Goal: Information Seeking & Learning: Learn about a topic

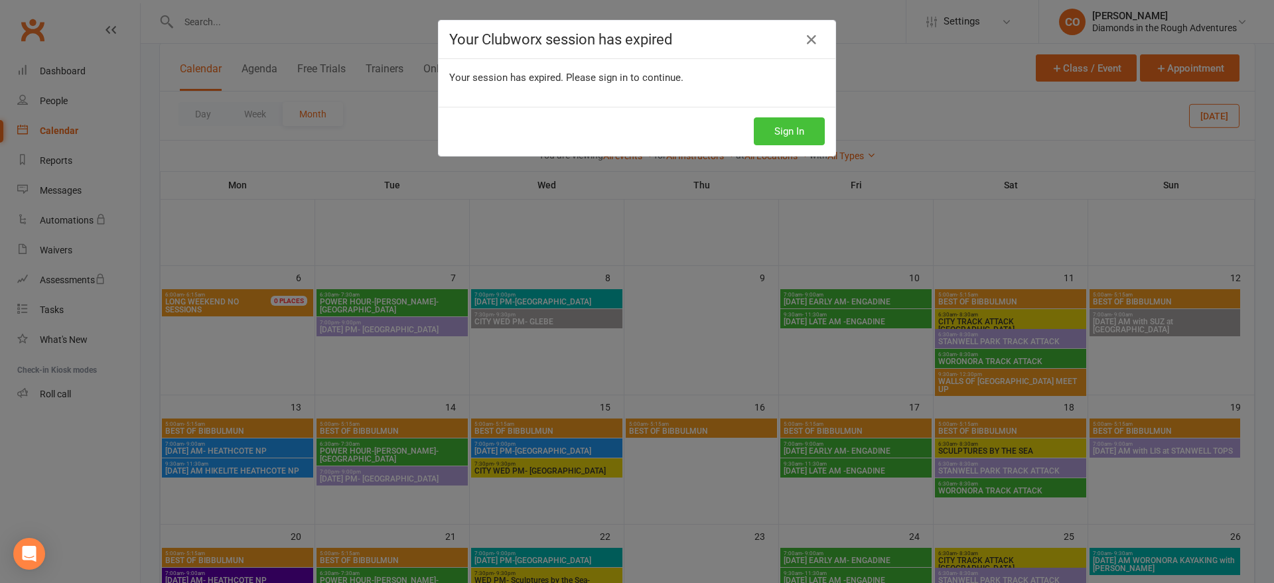
click at [793, 137] on button "Sign In" at bounding box center [789, 131] width 71 height 28
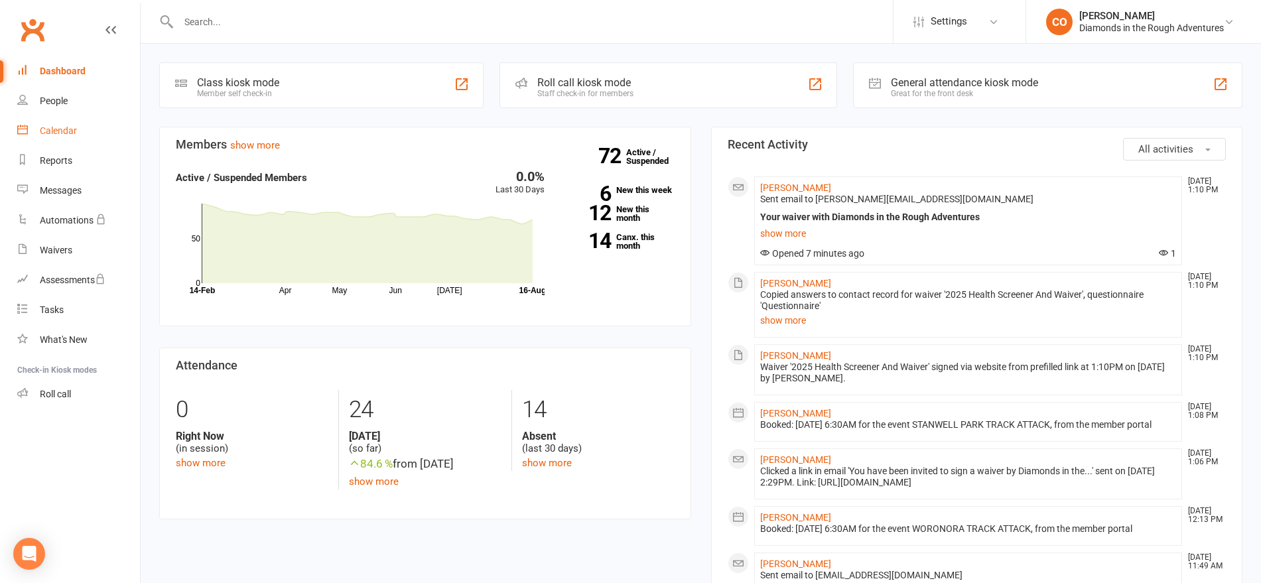
click at [64, 138] on link "Calendar" at bounding box center [78, 131] width 123 height 30
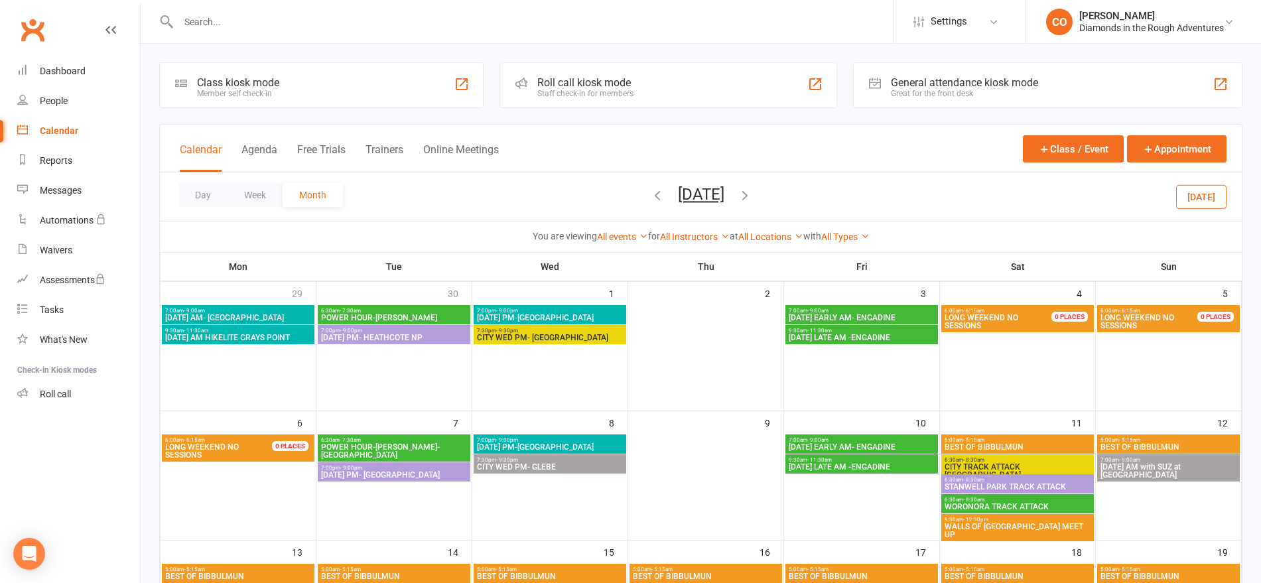
click at [650, 197] on icon "button" at bounding box center [657, 195] width 15 height 15
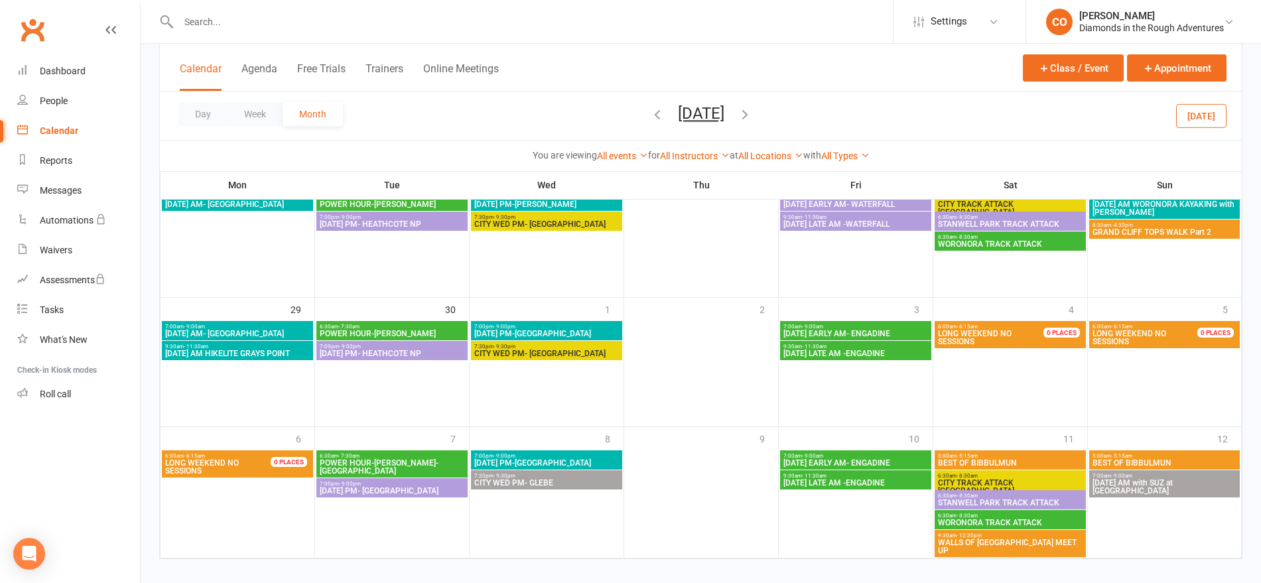
scroll to position [515, 0]
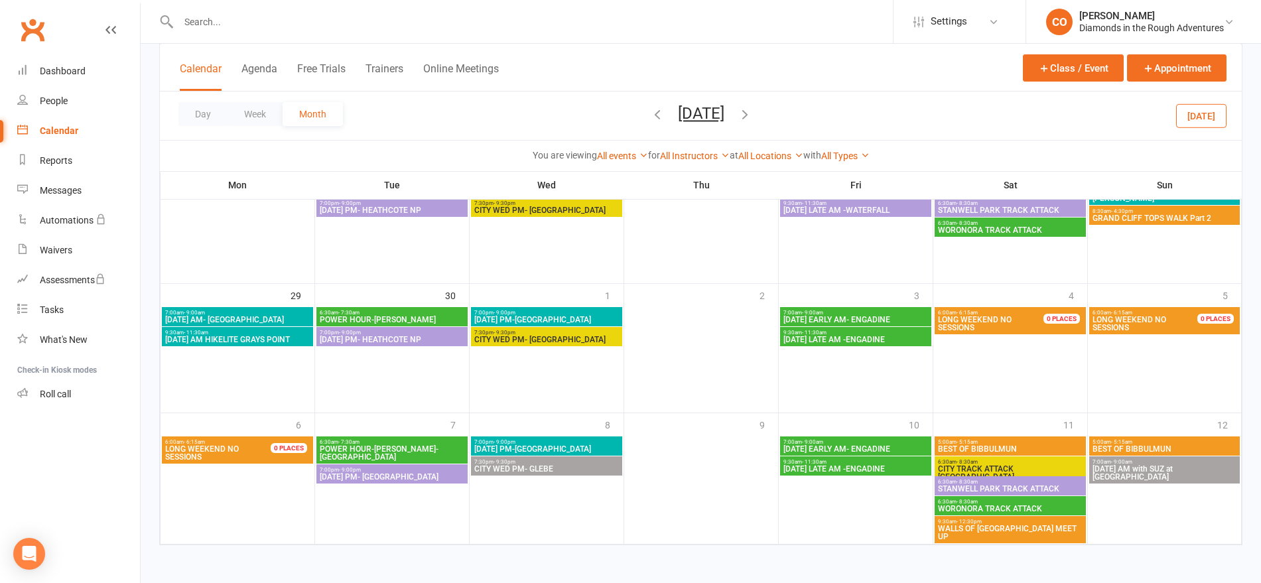
click at [752, 114] on icon "button" at bounding box center [745, 114] width 15 height 15
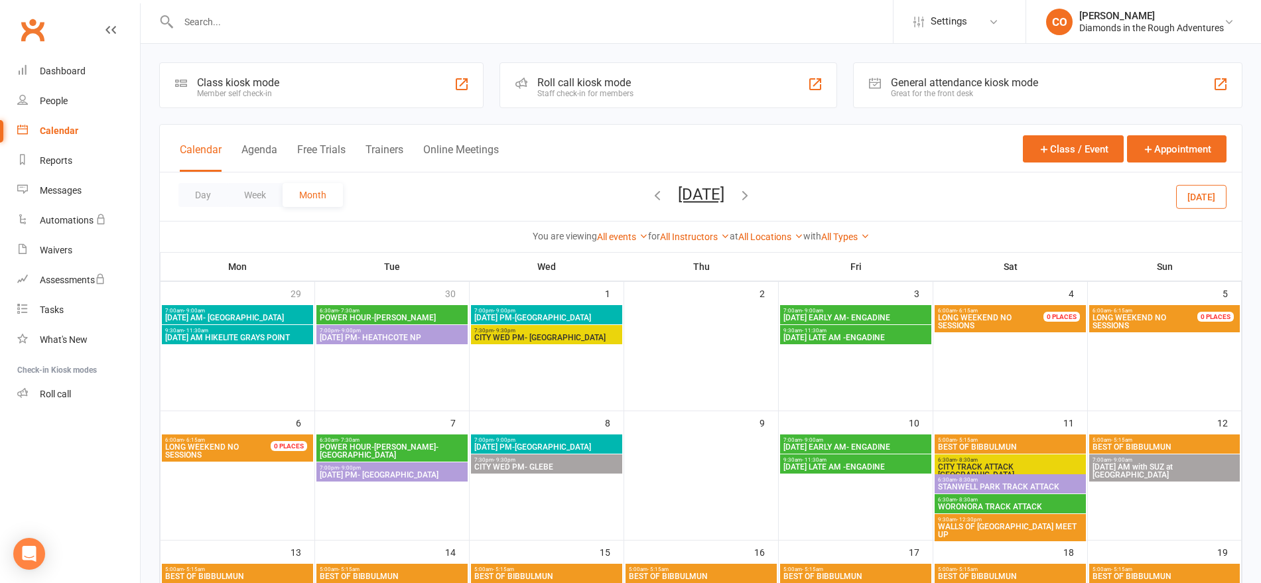
scroll to position [1, 0]
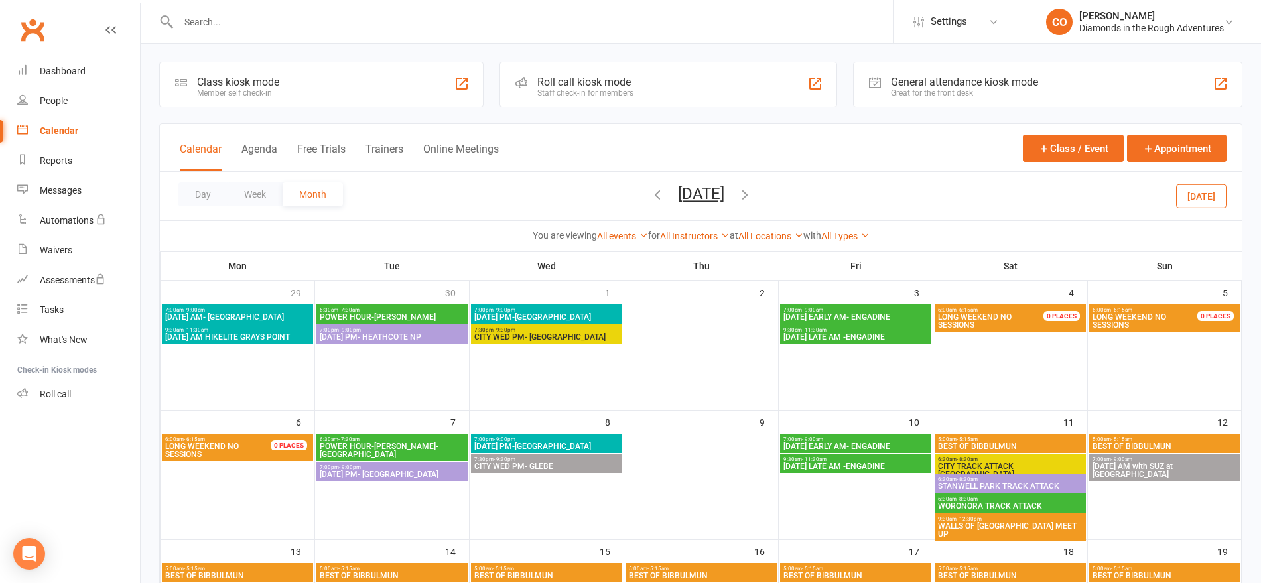
click at [650, 200] on icon "button" at bounding box center [657, 194] width 15 height 15
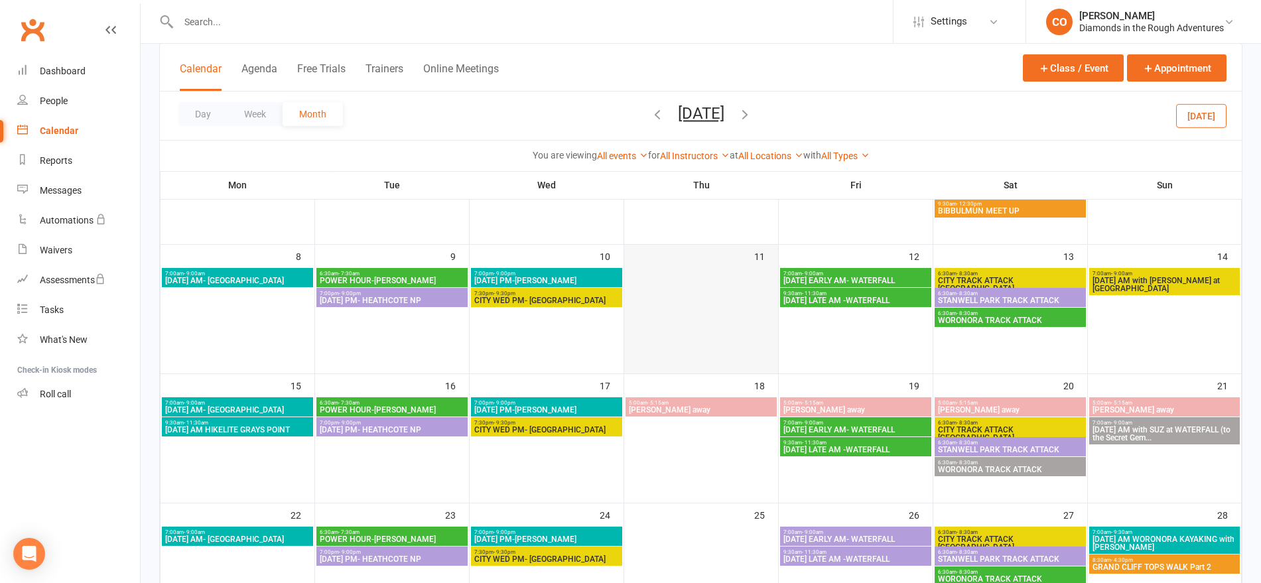
scroll to position [215, 0]
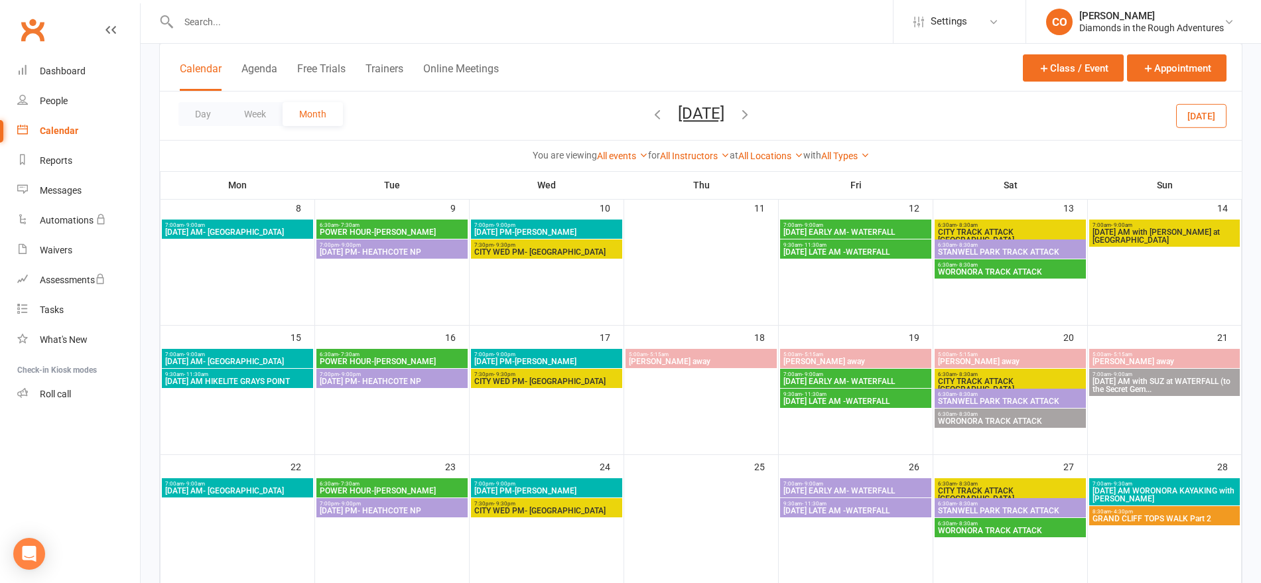
click at [986, 420] on span "WORONORA TRACK ATTACK" at bounding box center [1010, 421] width 146 height 8
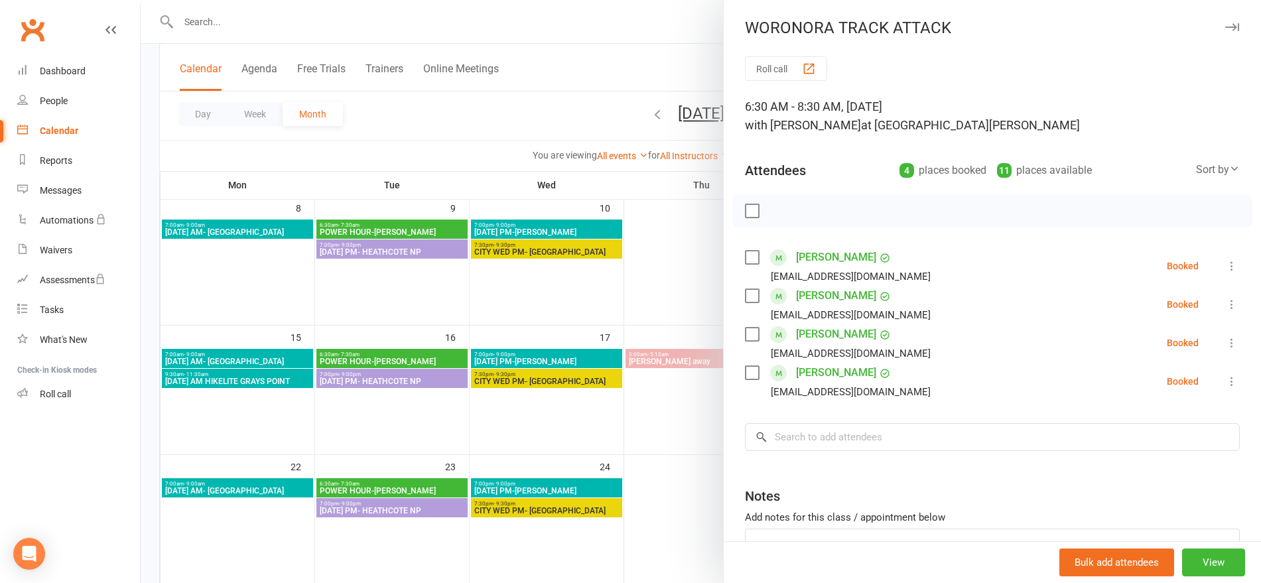
click at [331, 11] on div at bounding box center [701, 291] width 1120 height 583
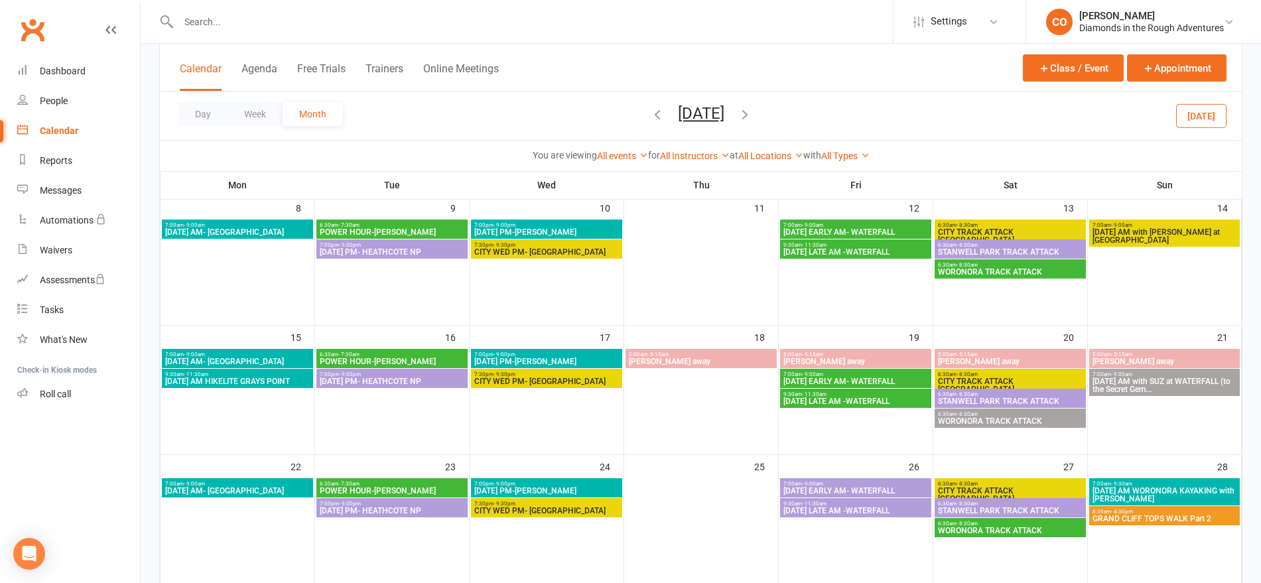
click at [854, 485] on span "7:00am - 9:00am" at bounding box center [856, 484] width 146 height 6
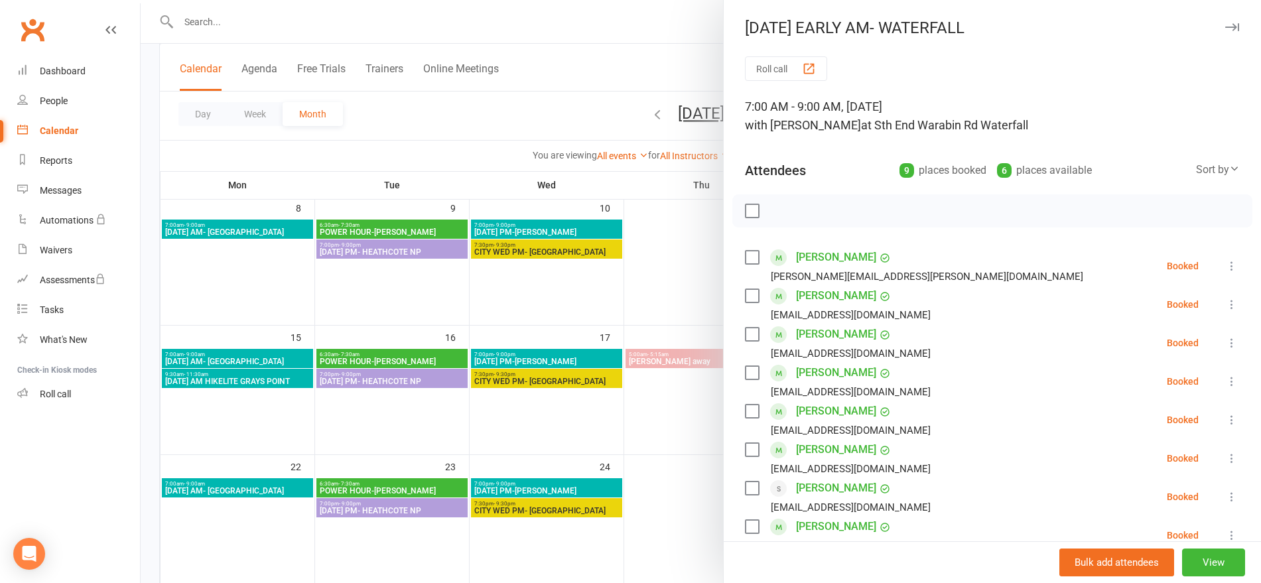
click at [665, 36] on div at bounding box center [701, 291] width 1120 height 583
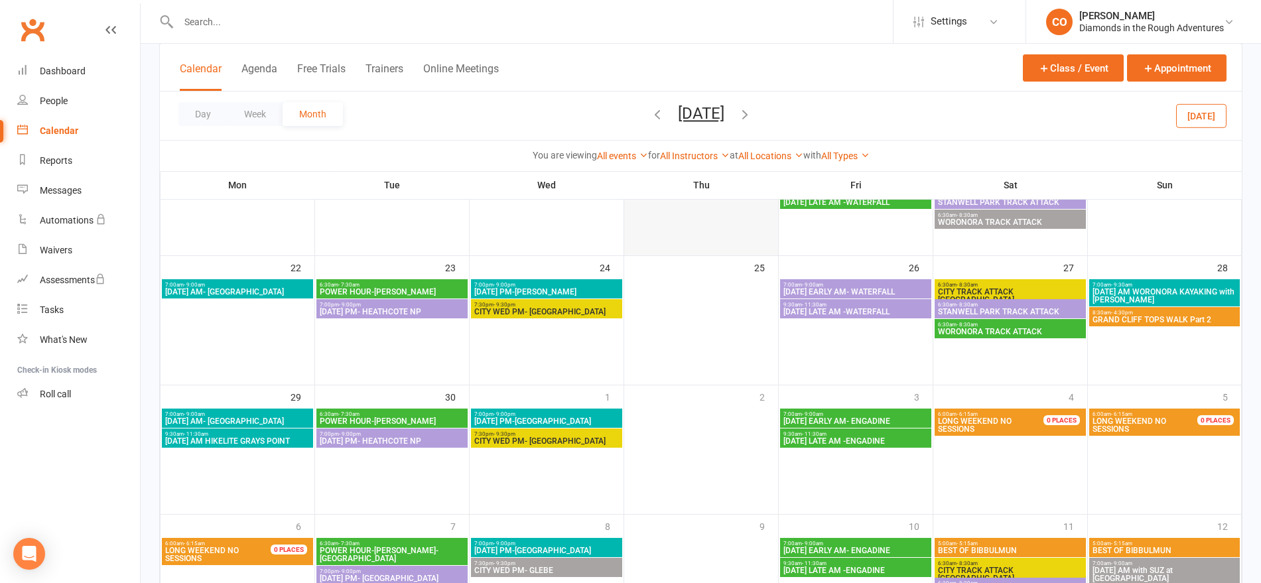
scroll to position [515, 0]
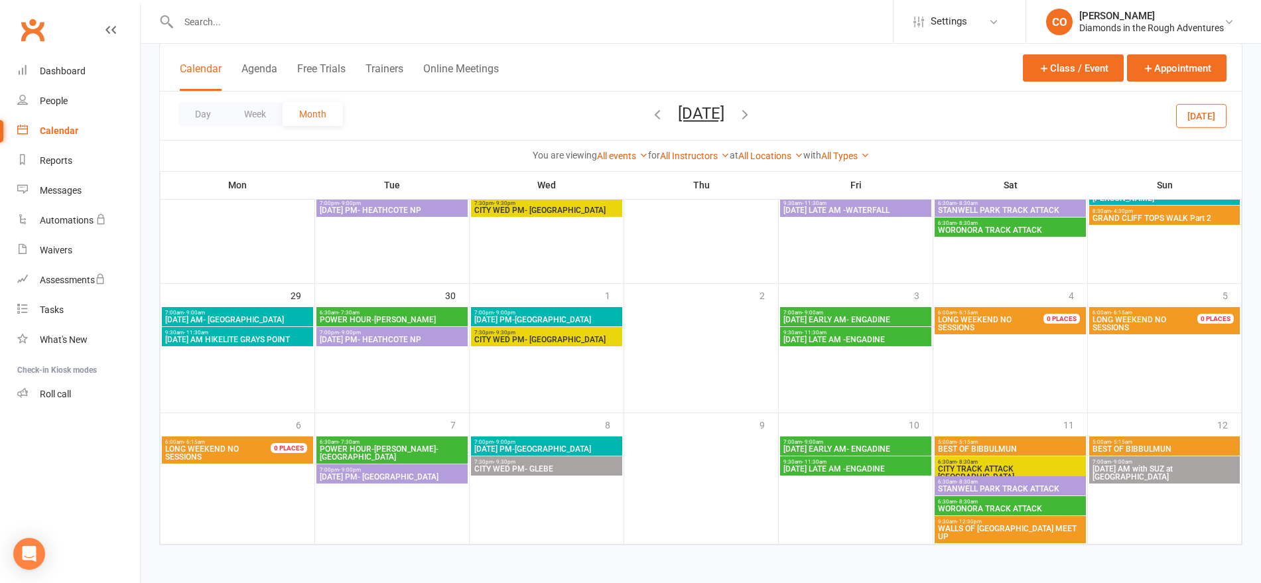
click at [752, 112] on icon "button" at bounding box center [745, 114] width 15 height 15
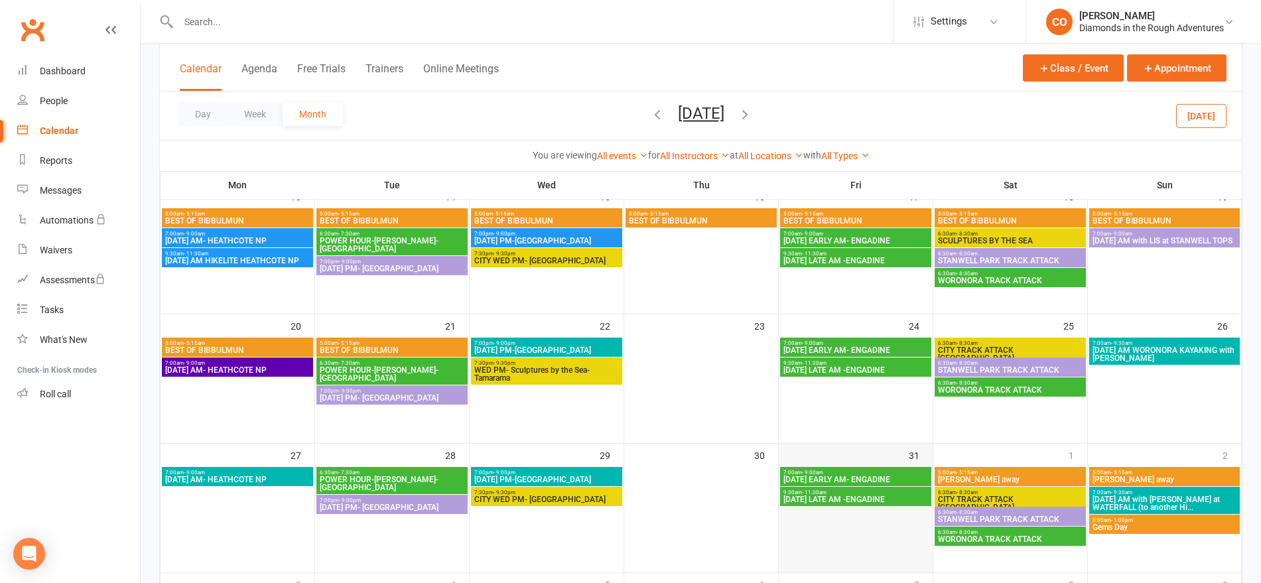
scroll to position [356, 0]
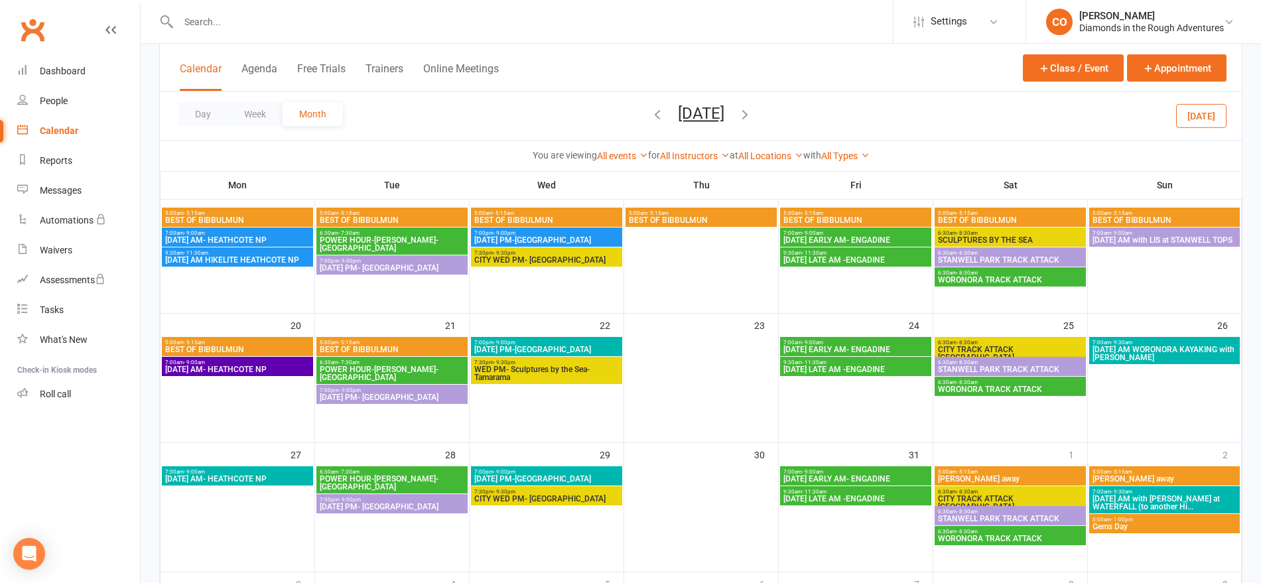
click at [1155, 499] on span "[DATE] AM with [PERSON_NAME] at WATERFALL (to another Hi..." at bounding box center [1164, 503] width 145 height 16
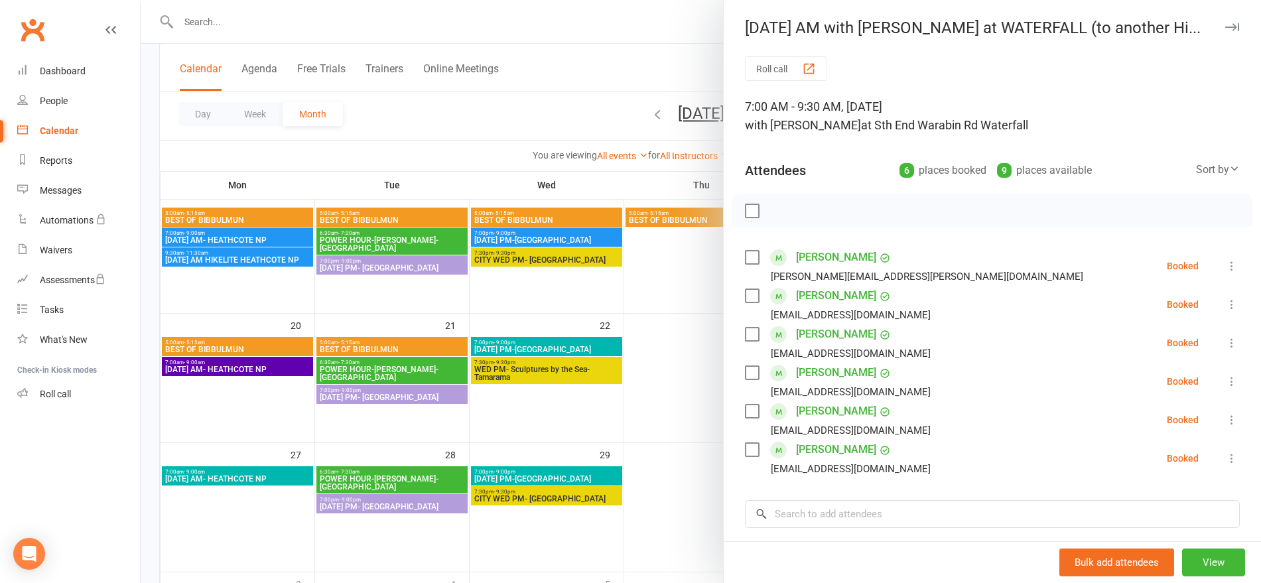
click at [700, 22] on div at bounding box center [701, 291] width 1120 height 583
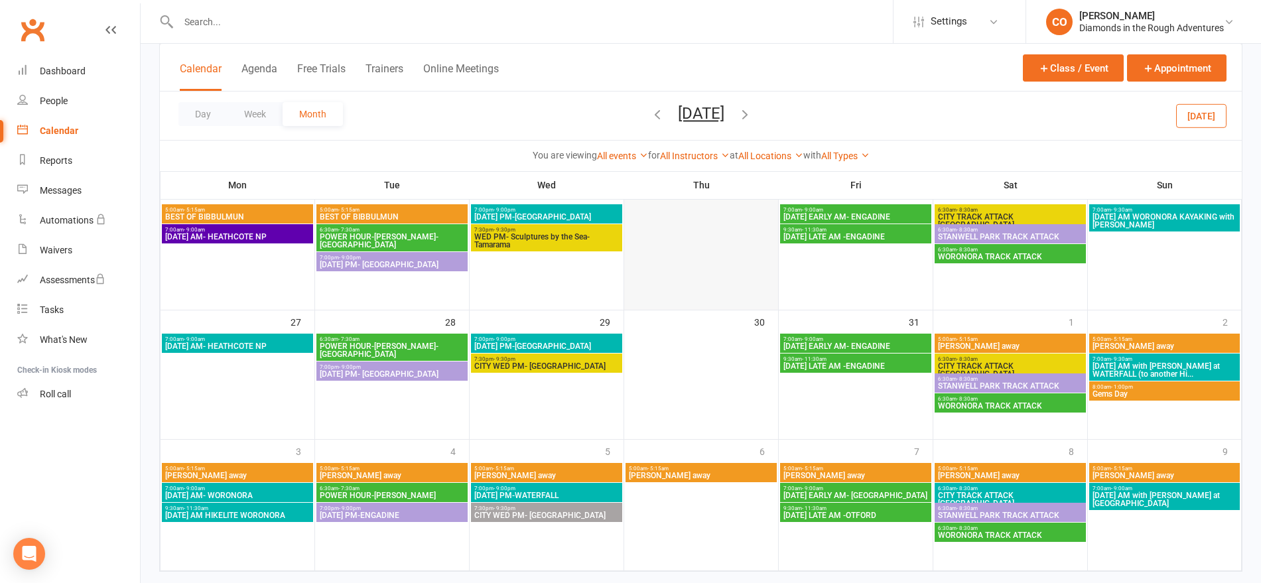
scroll to position [515, 0]
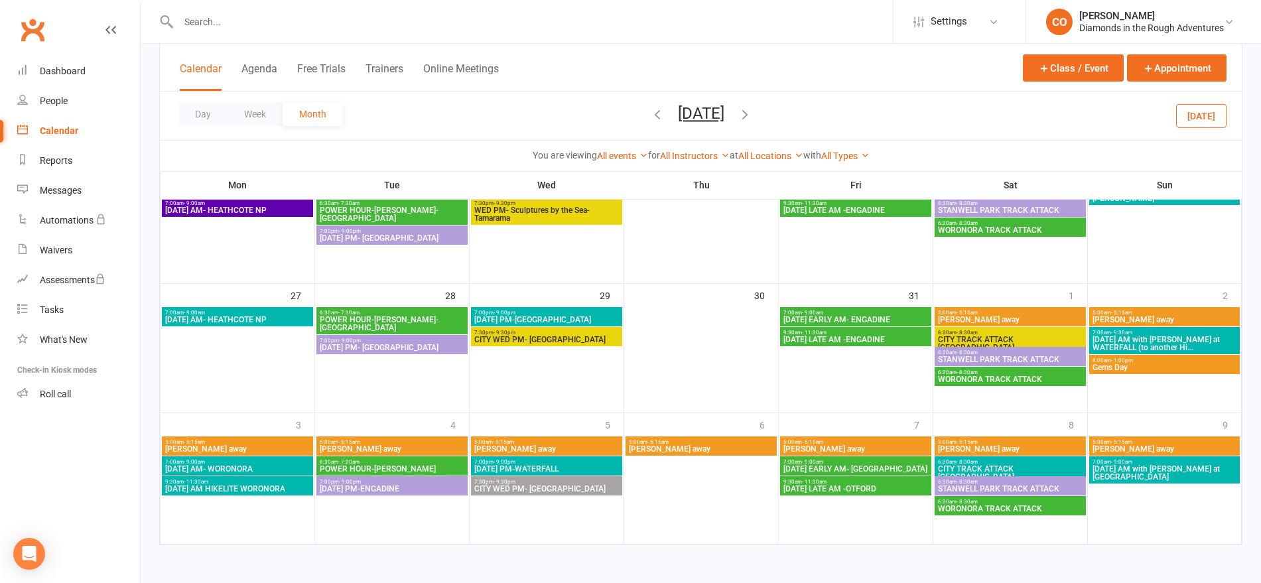
click at [752, 118] on icon "button" at bounding box center [745, 114] width 15 height 15
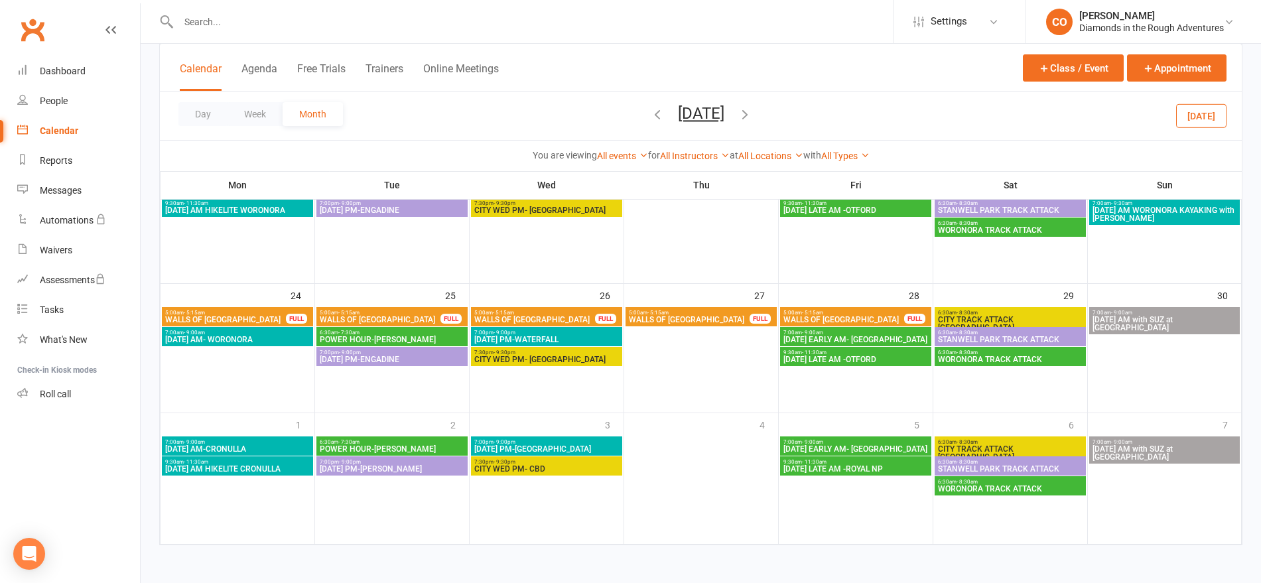
click at [389, 360] on span "[DATE] PM-ENGADINE" at bounding box center [392, 360] width 146 height 8
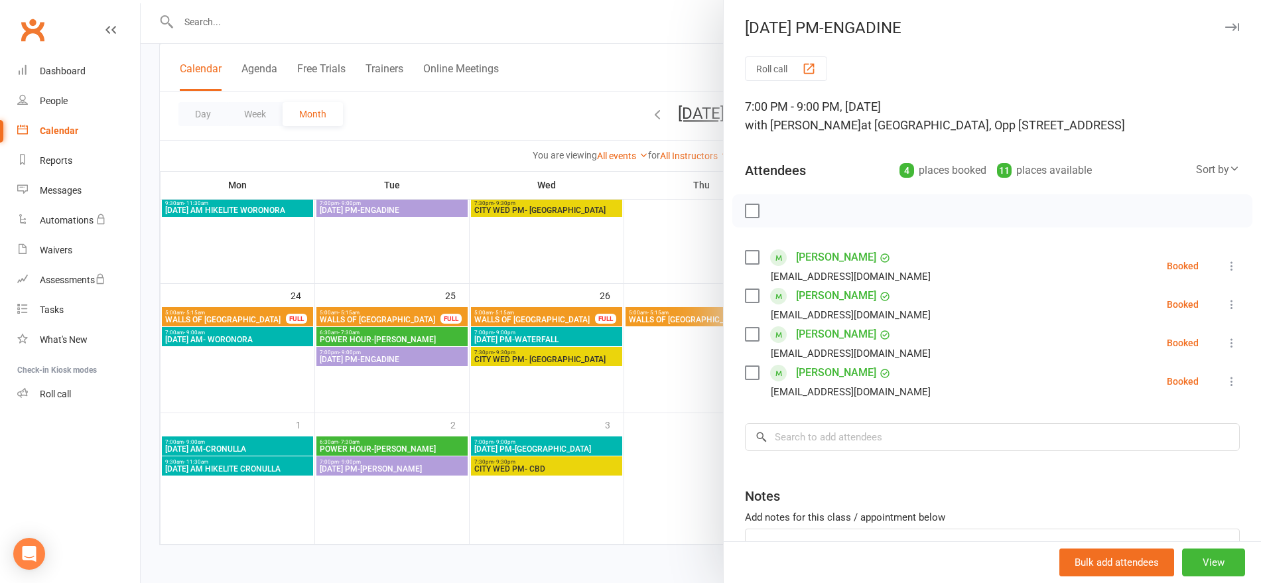
click at [392, 318] on div at bounding box center [701, 291] width 1120 height 583
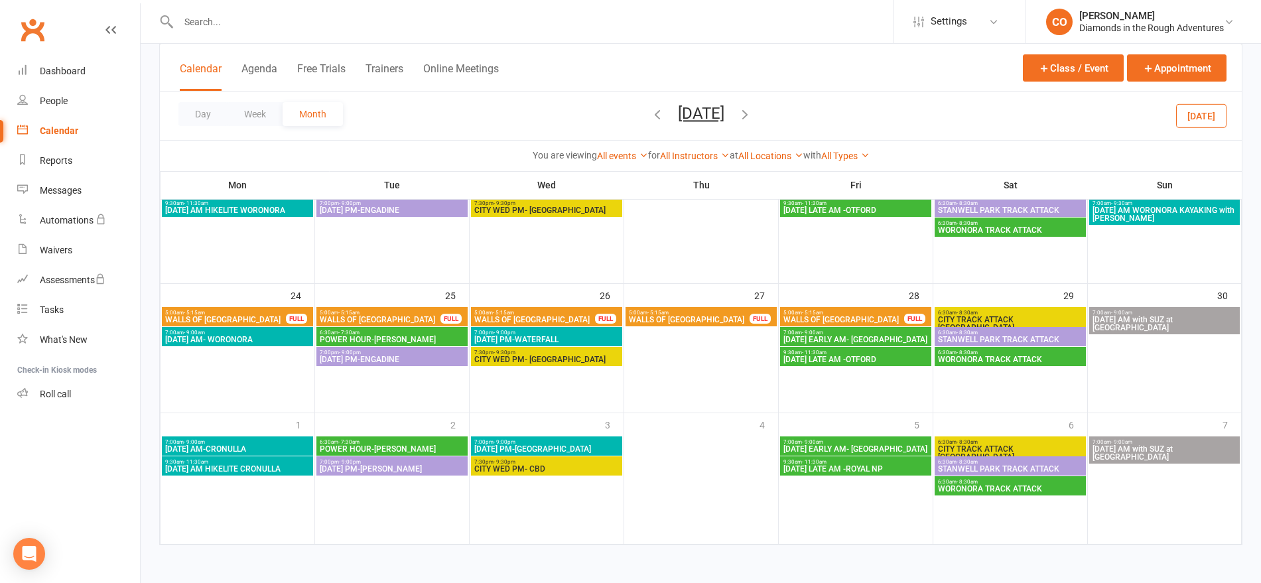
click at [392, 318] on span "WALLS OF [GEOGRAPHIC_DATA]" at bounding box center [380, 320] width 122 height 8
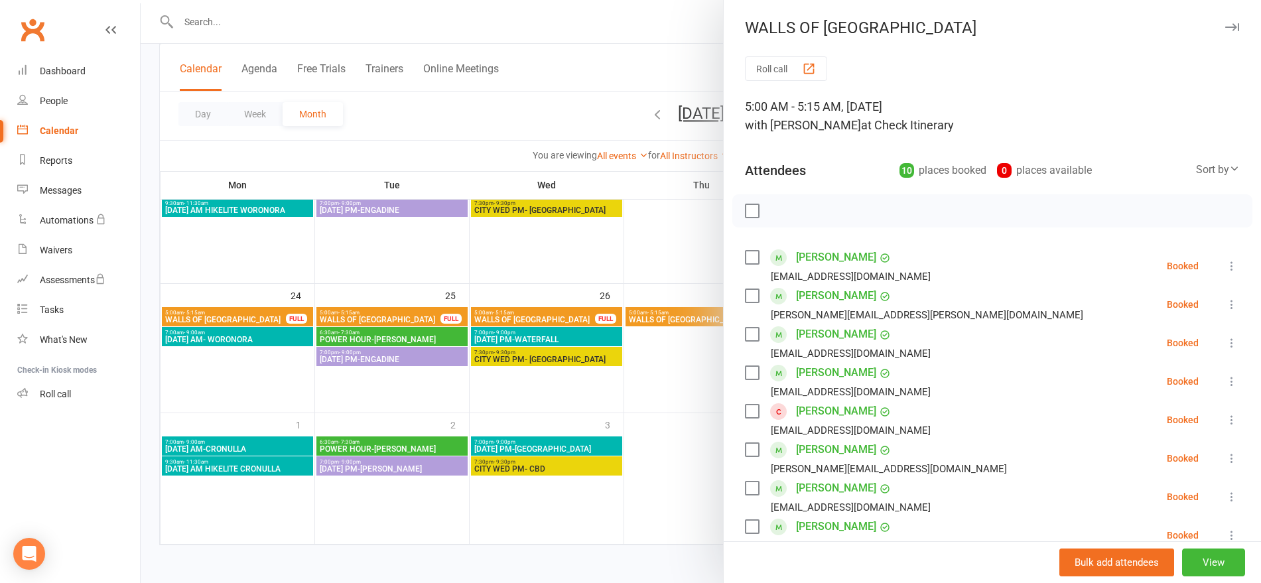
scroll to position [169, 0]
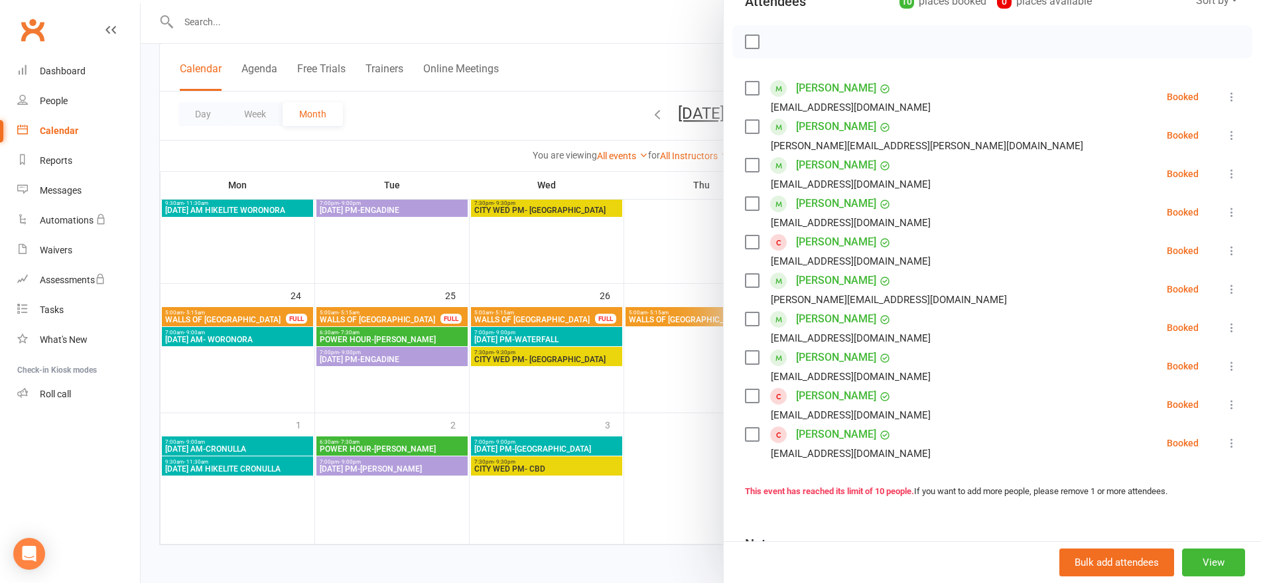
click at [401, 394] on div at bounding box center [701, 291] width 1120 height 583
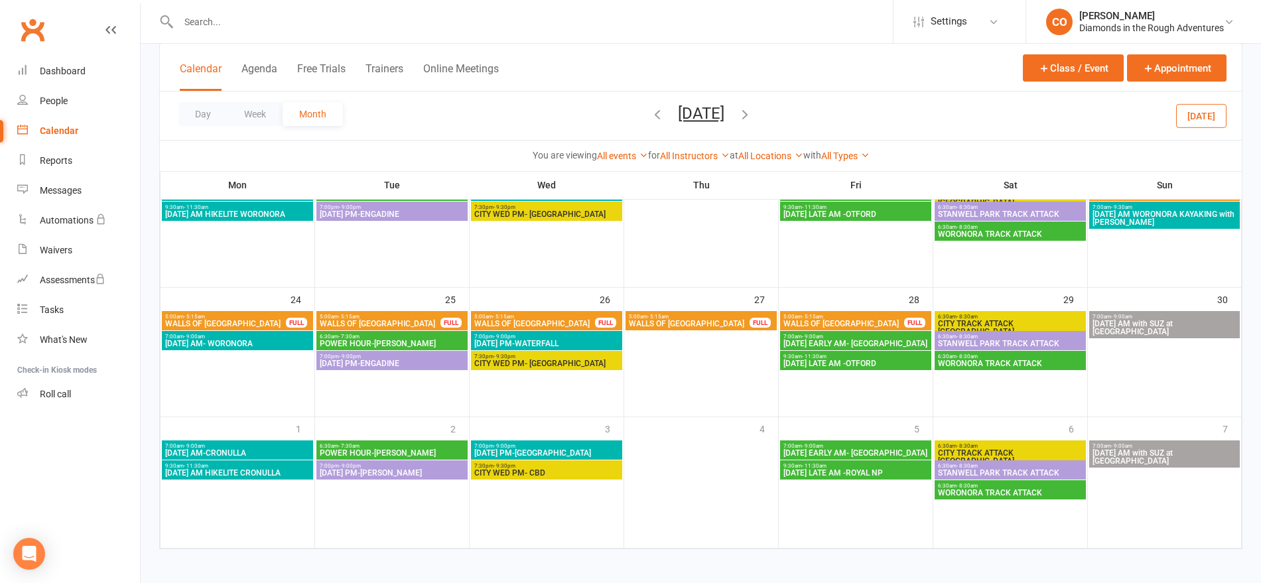
scroll to position [515, 0]
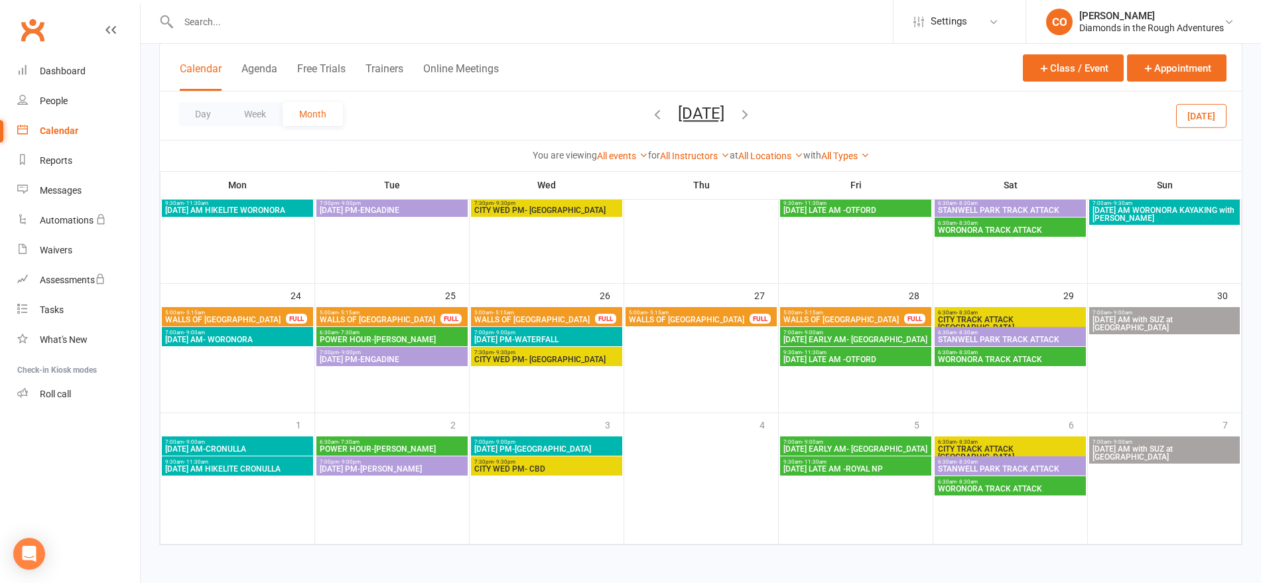
click at [752, 110] on icon "button" at bounding box center [745, 114] width 15 height 15
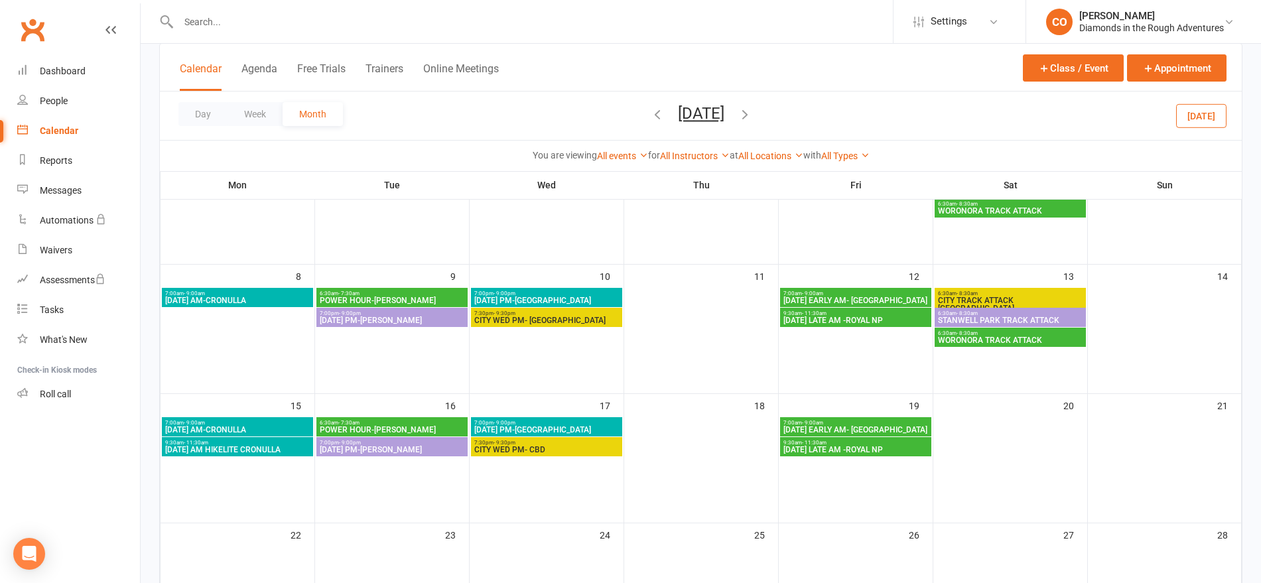
scroll to position [0, 0]
